Goal: Task Accomplishment & Management: Complete application form

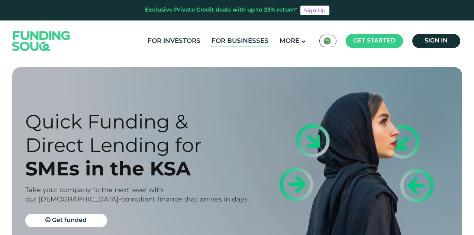
click at [240, 42] on link "For Businesses" at bounding box center [240, 41] width 61 height 12
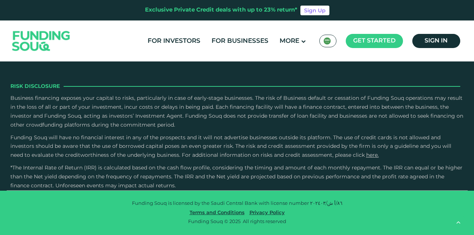
scroll to position [1153, 0]
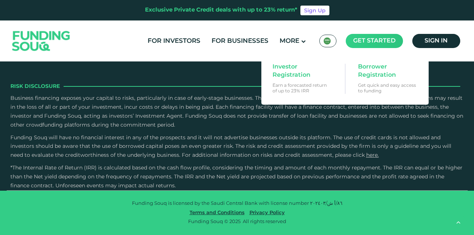
click at [372, 38] on main "Get started" at bounding box center [374, 41] width 57 height 14
click at [369, 73] on span "Borrower Registration" at bounding box center [386, 71] width 57 height 16
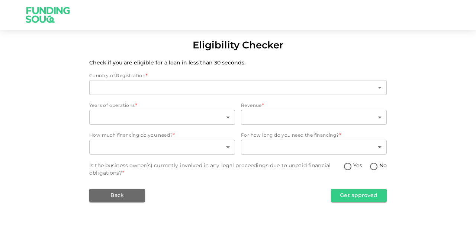
type input "2"
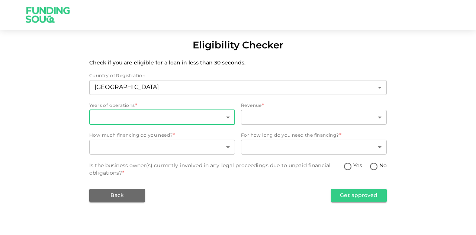
click at [200, 114] on body "Eligibility Checker Check if you are eligible for a loan in less than 30 second…" at bounding box center [238, 117] width 476 height 235
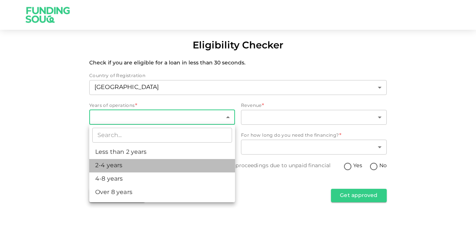
click at [180, 164] on li "2-4 years" at bounding box center [162, 165] width 146 height 13
type input "2"
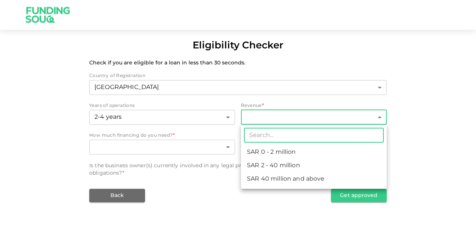
click at [271, 118] on body "Eligibility Checker Check if you are eligible for a loan in less than 30 second…" at bounding box center [238, 117] width 476 height 235
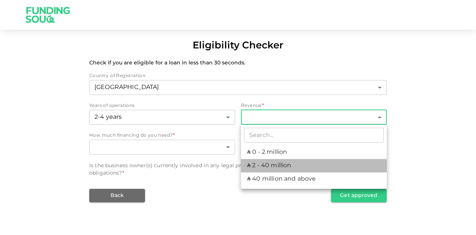
click at [260, 165] on li "ʢ 2 - 40 million" at bounding box center [314, 165] width 146 height 13
type input "2"
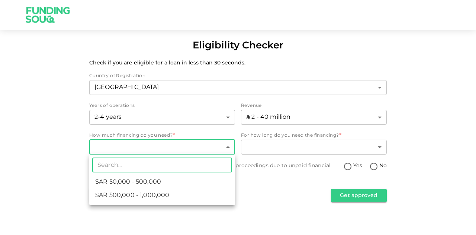
click at [177, 146] on body "Eligibility Checker Check if you are eligible for a loan in less than 30 second…" at bounding box center [238, 117] width 476 height 235
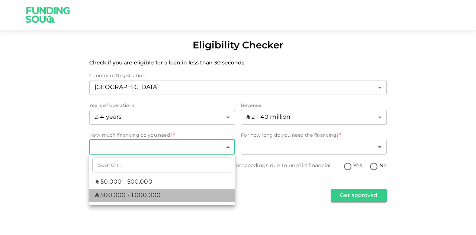
click at [168, 196] on li "ʢ 500,000 - 1,000,000" at bounding box center [162, 195] width 146 height 13
type input "2"
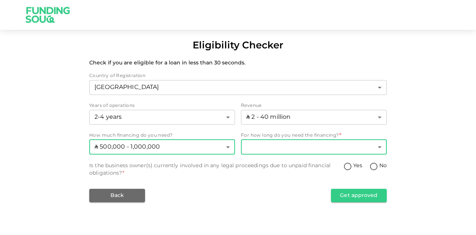
click at [325, 147] on body "Eligibility Checker Check if you are eligible for a loan in less than 30 second…" at bounding box center [238, 117] width 476 height 235
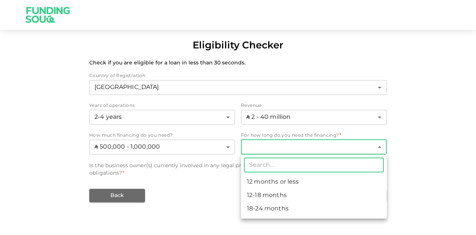
click at [281, 208] on li "18-24 months" at bounding box center [314, 208] width 146 height 13
type input "3"
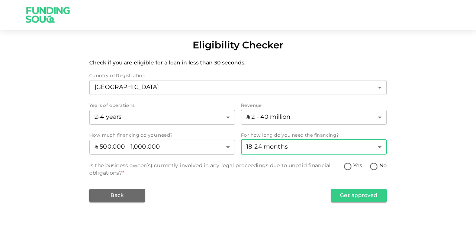
click at [337, 147] on body "Eligibility Checker Check if you are eligible for a loan in less than 30 second…" at bounding box center [238, 117] width 476 height 235
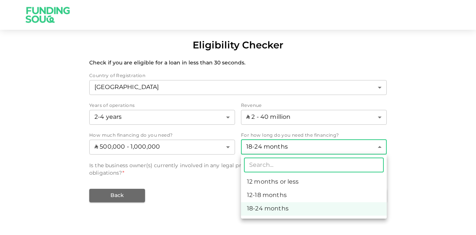
click at [203, 196] on div at bounding box center [238, 117] width 476 height 235
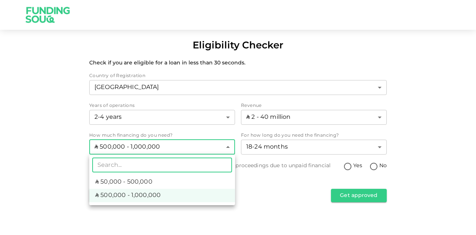
click at [202, 147] on body "Eligibility Checker Check if you are eligible for a loan in less than 30 second…" at bounding box center [238, 117] width 476 height 235
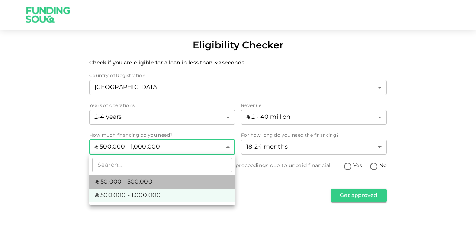
click at [177, 180] on li "ʢ 50,000 - 500,000" at bounding box center [162, 181] width 146 height 13
type input "1"
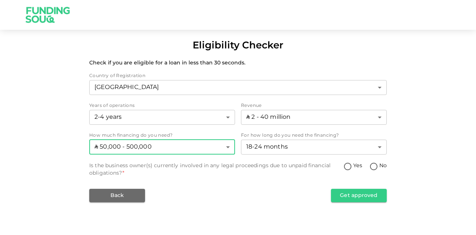
click at [375, 169] on input "No" at bounding box center [373, 167] width 11 height 10
radio input "true"
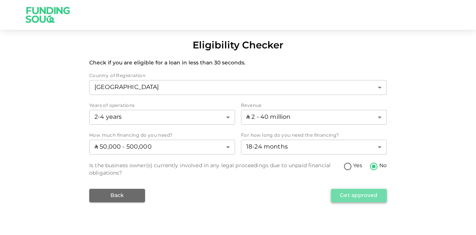
click at [367, 193] on button "Get approved" at bounding box center [359, 195] width 56 height 13
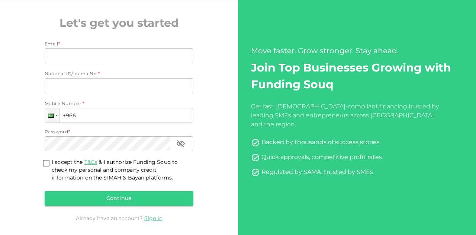
scroll to position [52, 0]
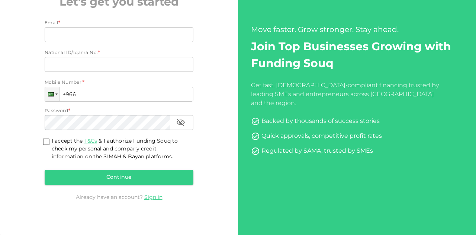
click at [47, 142] on input "I accept the T&Cs & I authorize Funding Souq to check my personal and company c…" at bounding box center [46, 142] width 11 height 10
checkbox input "true"
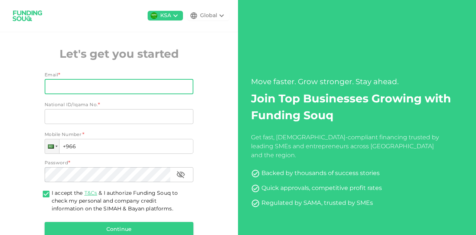
click at [143, 84] on input "Email" at bounding box center [115, 86] width 141 height 15
type input "izdehar alkhalij intl. ksa"
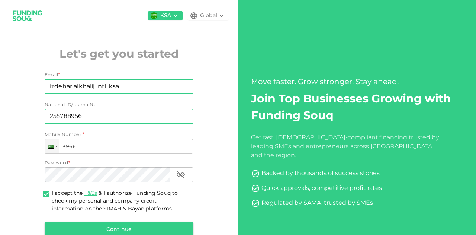
type input "2557889561"
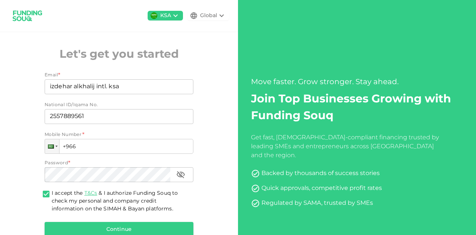
click at [228, 128] on div "KSA Global Let's get you started Email * Email izdehar alkhalij intl. ksa Email…" at bounding box center [119, 137] width 238 height 275
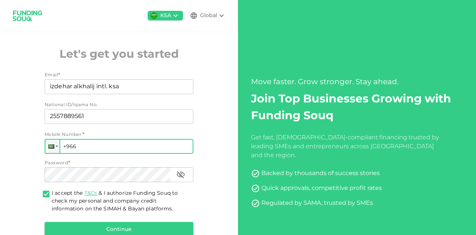
click at [125, 145] on input "+966" at bounding box center [119, 146] width 149 height 15
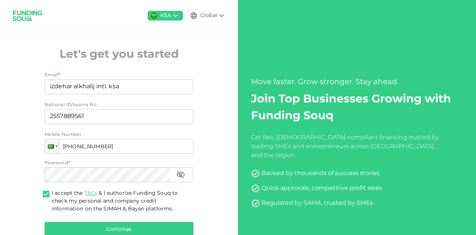
type input "[PHONE_NUMBER]"
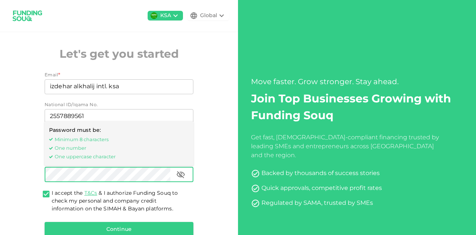
click at [182, 176] on icon "button" at bounding box center [180, 174] width 9 height 9
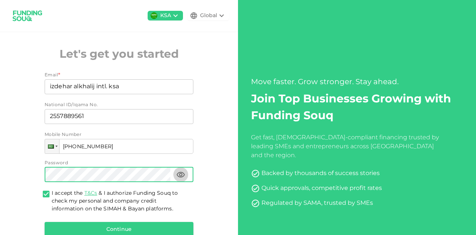
click at [182, 176] on icon "button" at bounding box center [180, 174] width 9 height 9
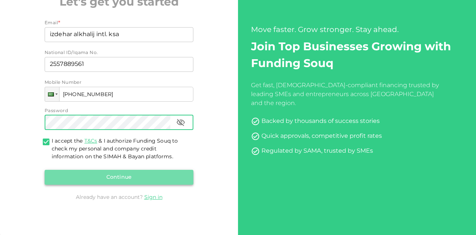
click at [114, 178] on button "Continue" at bounding box center [119, 177] width 149 height 15
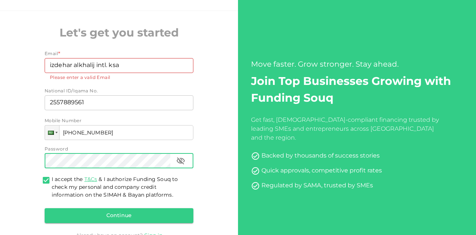
scroll to position [19, 0]
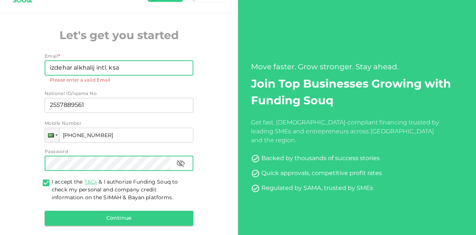
click at [136, 71] on input "izdehar alkhalij intl. ksa" at bounding box center [115, 68] width 141 height 15
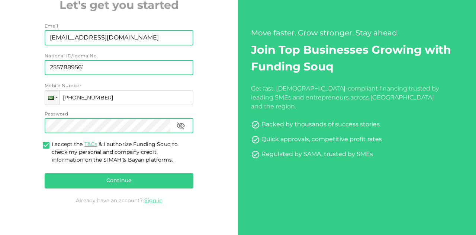
scroll to position [52, 0]
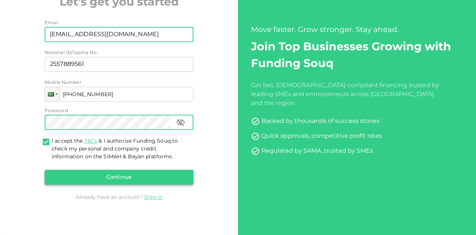
type input "[EMAIL_ADDRESS][DOMAIN_NAME]"
click at [142, 175] on div "Continue" at bounding box center [119, 177] width 149 height 15
click at [121, 177] on button "Continue" at bounding box center [119, 177] width 149 height 15
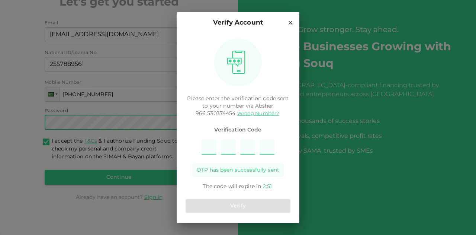
type input "9"
type input "2"
type input "8"
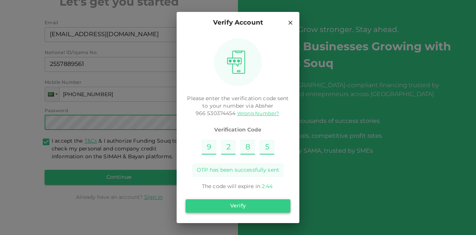
type input "5"
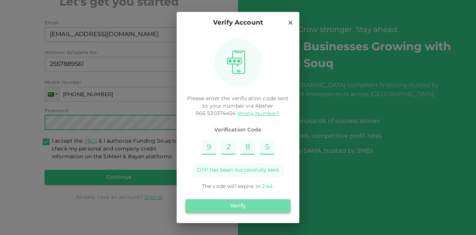
click at [241, 209] on button "Verify" at bounding box center [238, 205] width 105 height 13
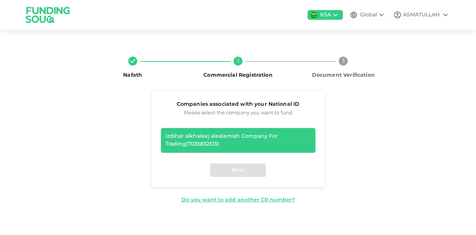
click at [265, 139] on div "izdihar alkhaleej alealamiah Company For Trading ( 7035832513 )" at bounding box center [237, 140] width 145 height 16
click at [238, 169] on button "Next" at bounding box center [238, 169] width 56 height 13
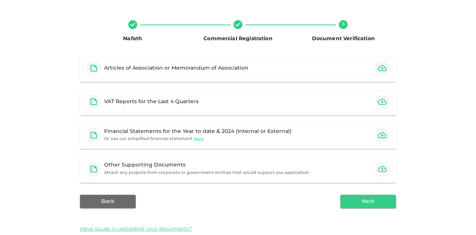
scroll to position [37, 0]
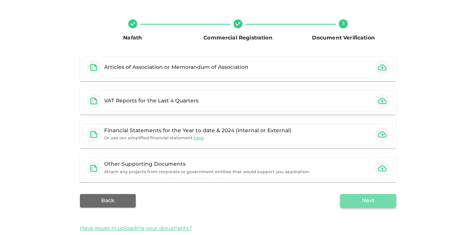
click at [368, 198] on button "Next" at bounding box center [368, 200] width 56 height 13
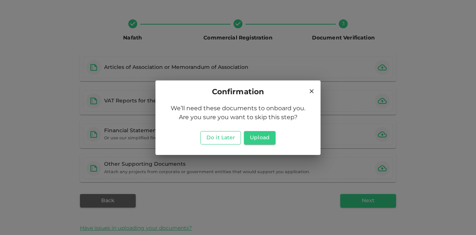
click at [209, 135] on button "Do it Later" at bounding box center [220, 137] width 41 height 13
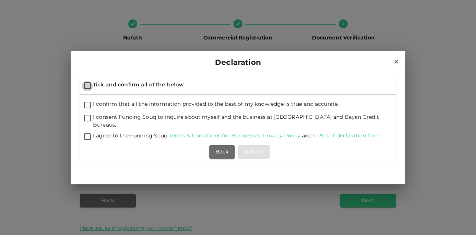
click at [89, 87] on input "Tick and confirm all of the below" at bounding box center [87, 86] width 11 height 10
checkbox input "true"
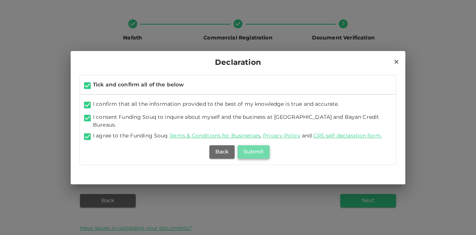
click at [260, 150] on button "Submit" at bounding box center [254, 151] width 32 height 13
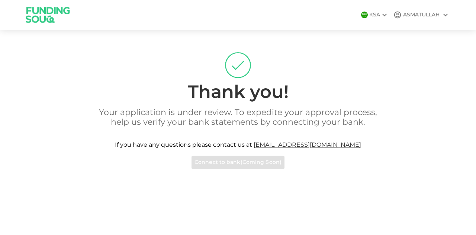
click at [385, 15] on icon at bounding box center [384, 14] width 9 height 9
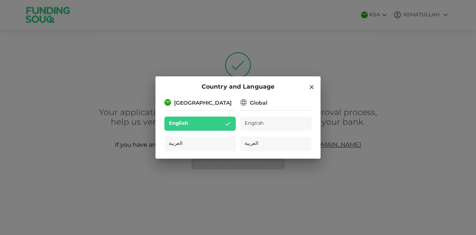
click at [277, 104] on div "Global" at bounding box center [275, 102] width 71 height 9
click at [313, 87] on icon at bounding box center [311, 87] width 7 height 7
